Goal: Task Accomplishment & Management: Use online tool/utility

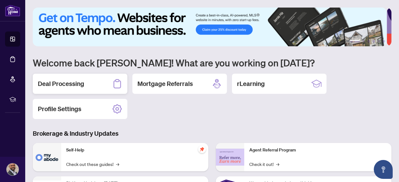
click at [73, 84] on h2 "Deal Processing" at bounding box center [61, 83] width 46 height 9
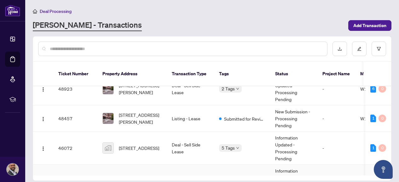
scroll to position [21, 0]
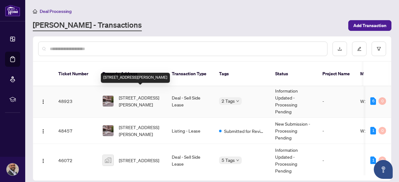
click at [143, 94] on span "537-830 Lawrence Ave, Toronto, Ontario M6A 0C4, Canada" at bounding box center [140, 101] width 43 height 14
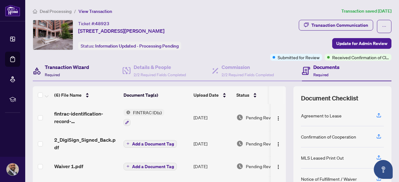
click at [69, 69] on h4 "Transaction Wizard" at bounding box center [67, 67] width 44 height 8
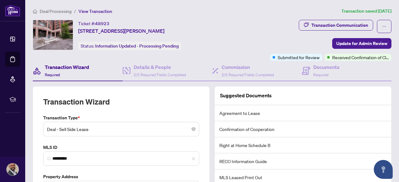
scroll to position [42, 0]
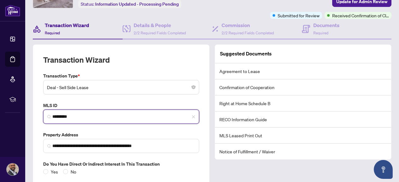
drag, startPoint x: 64, startPoint y: 116, endPoint x: 49, endPoint y: 116, distance: 15.1
click at [49, 116] on span "*********" at bounding box center [121, 117] width 156 height 14
